Goal: Transaction & Acquisition: Register for event/course

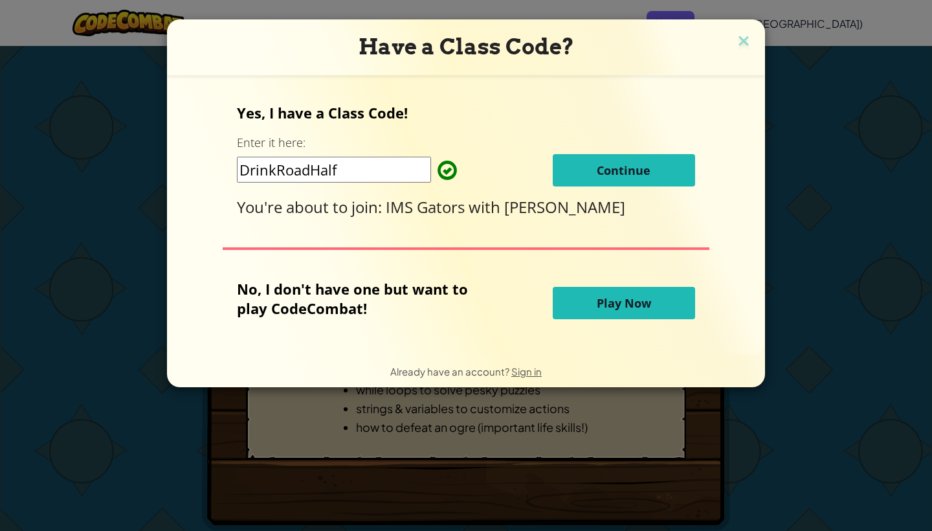
click at [568, 162] on button "Continue" at bounding box center [624, 170] width 142 height 32
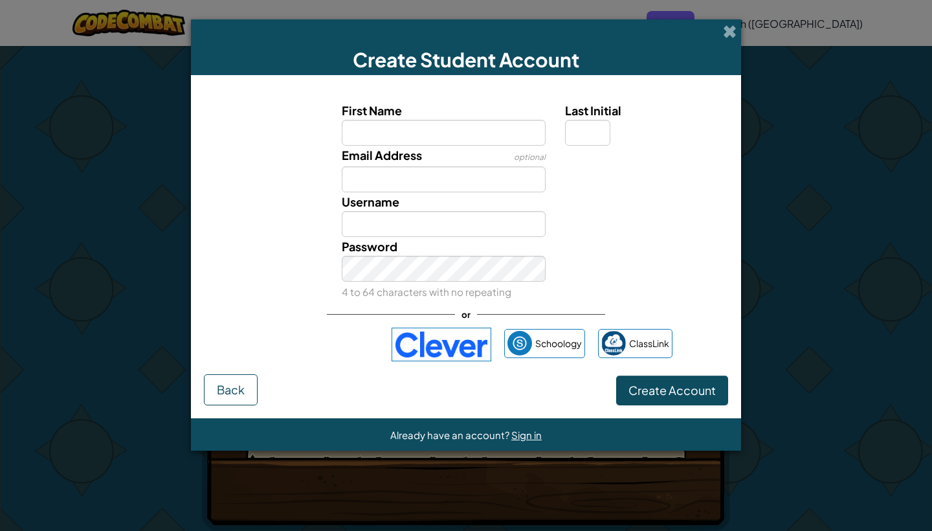
click at [327, 338] on div "Sign in with Google. Opens in new tab" at bounding box center [319, 344] width 119 height 28
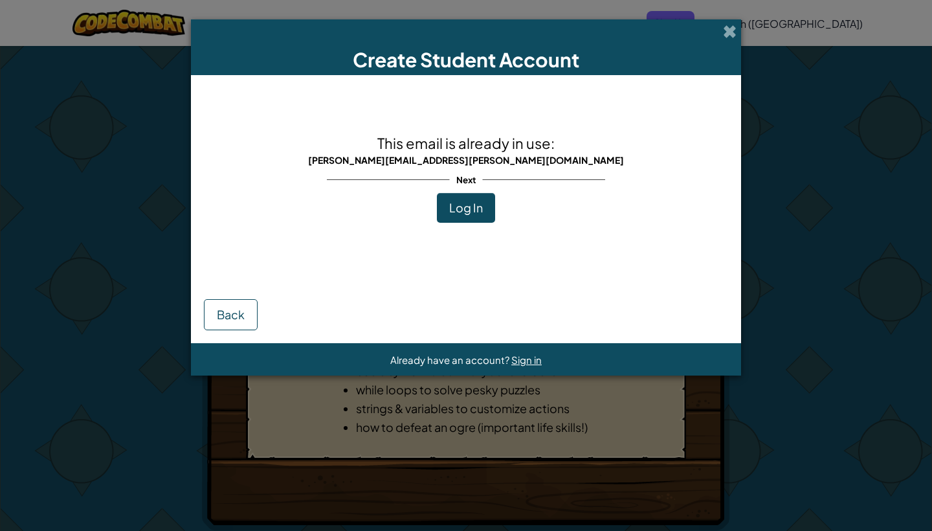
click at [472, 210] on span "Log In" at bounding box center [466, 207] width 34 height 15
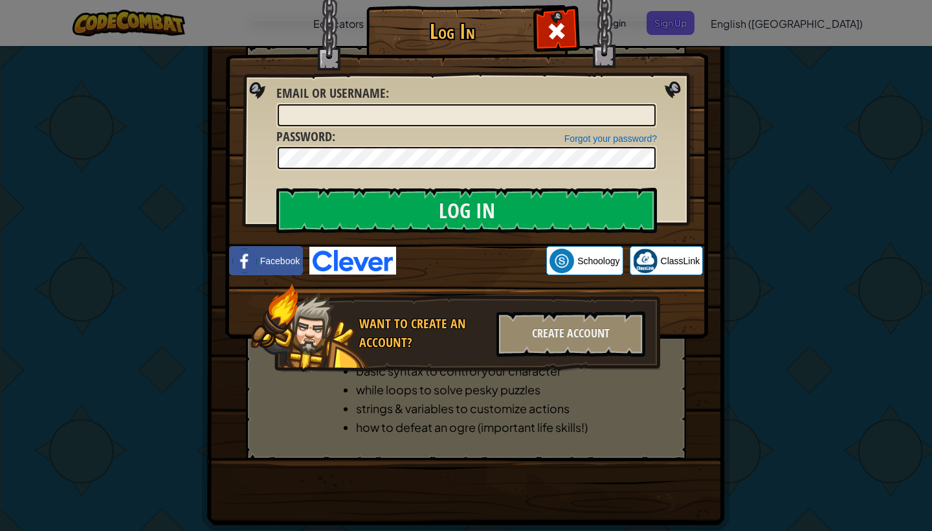
click at [440, 258] on div "Sign in with Google. Opens in new tab" at bounding box center [471, 261] width 137 height 28
